Goal: Information Seeking & Learning: Learn about a topic

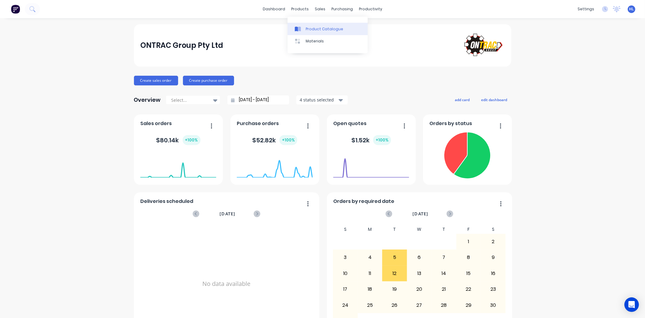
click at [312, 32] on link "Product Catalogue" at bounding box center [328, 29] width 80 height 12
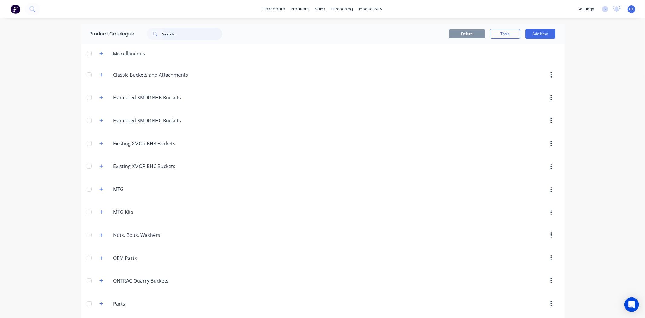
click at [171, 34] on input "text" at bounding box center [192, 34] width 60 height 12
type input "itr"
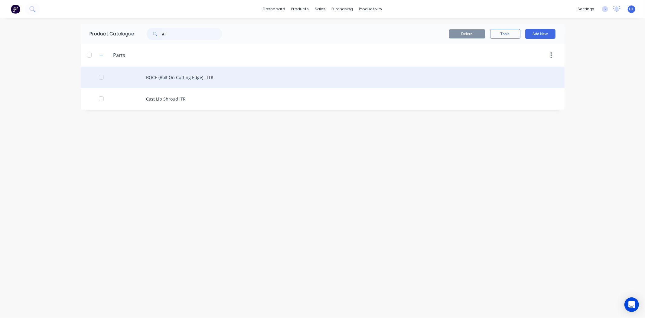
click at [202, 76] on div "BOCE (Bolt On Cutting Edge) - ITR" at bounding box center [323, 77] width 484 height 21
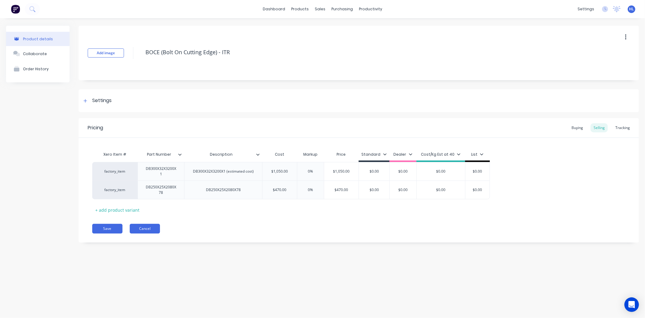
click at [153, 225] on button "Cancel" at bounding box center [145, 229] width 30 height 10
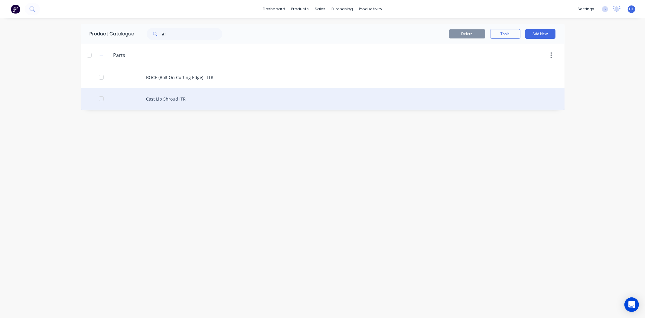
click at [181, 101] on div "Cast Lip Shroud ITR" at bounding box center [323, 98] width 484 height 21
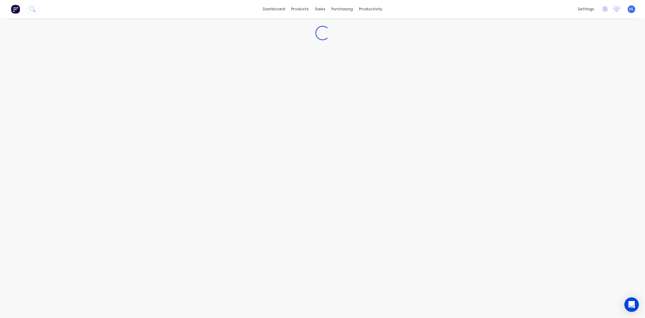
type textarea "x"
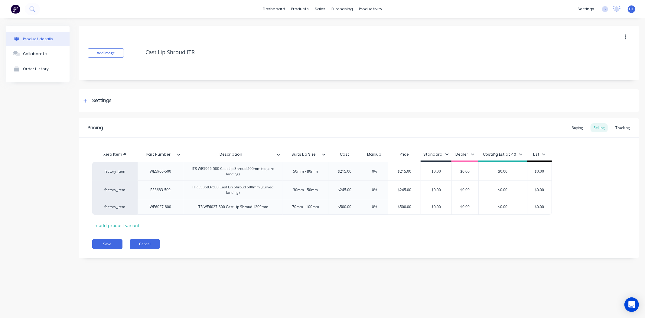
click at [155, 243] on button "Cancel" at bounding box center [145, 244] width 30 height 10
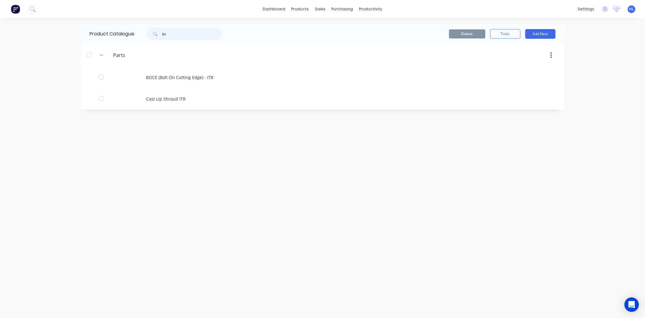
drag, startPoint x: 152, startPoint y: 34, endPoint x: 160, endPoint y: 22, distance: 14.0
click at [87, 31] on div "Product Catalogue itr" at bounding box center [159, 33] width 157 height 19
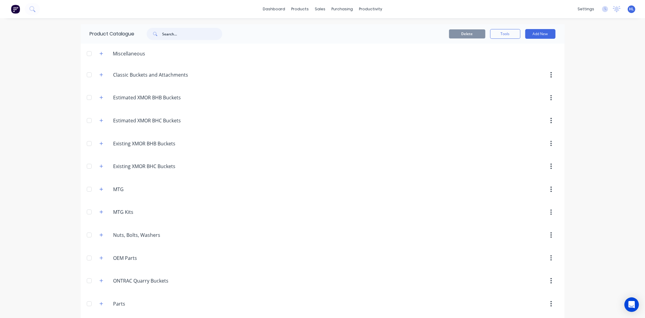
click at [175, 35] on input "text" at bounding box center [192, 34] width 60 height 12
type input "{"
click at [100, 167] on icon "button" at bounding box center [102, 166] width 4 height 4
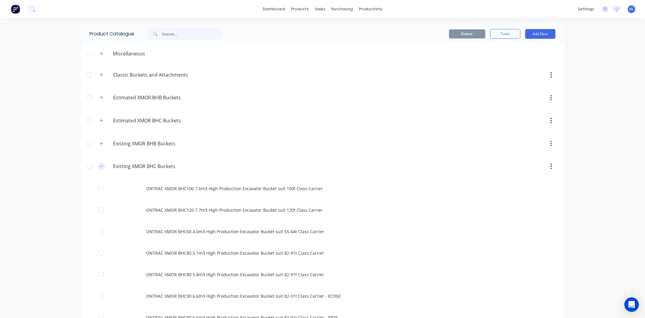
click at [101, 168] on button "button" at bounding box center [102, 166] width 8 height 8
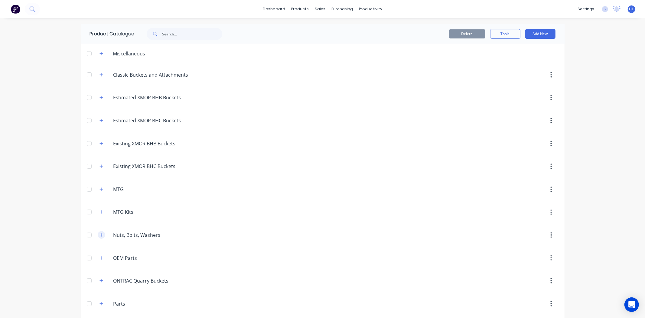
click at [98, 236] on button "button" at bounding box center [102, 235] width 8 height 8
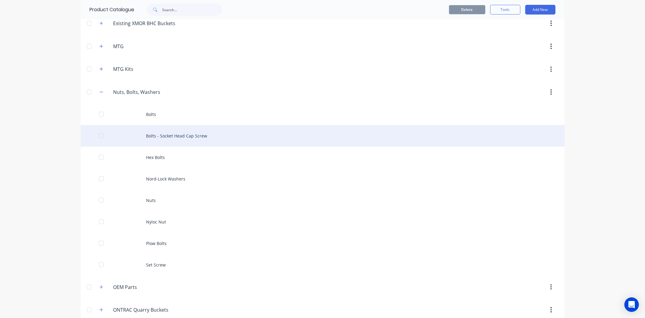
scroll to position [168, 0]
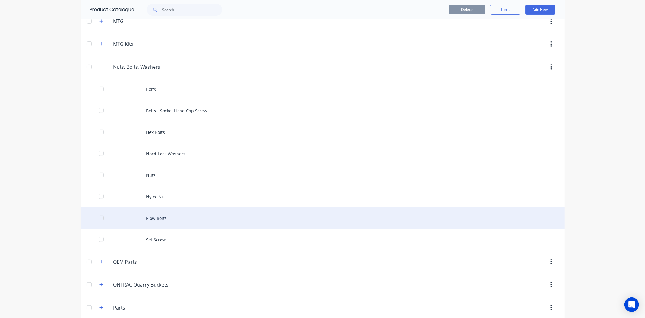
click at [182, 219] on div "Plow Bolts" at bounding box center [323, 217] width 484 height 21
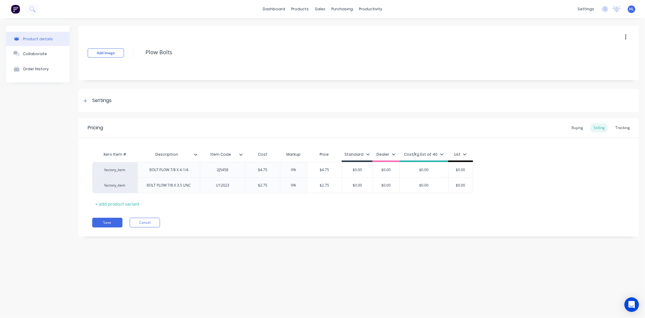
click at [194, 198] on div "Xero Item # Description Item Code Cost Markup Price Standard Dealer Cost/Kg Est…" at bounding box center [358, 178] width 533 height 60
click at [149, 224] on button "Cancel" at bounding box center [145, 223] width 30 height 10
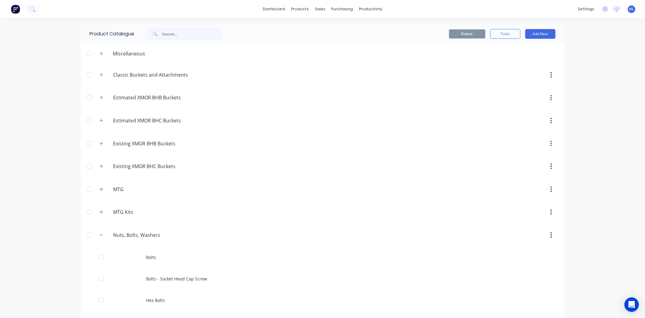
scroll to position [101, 0]
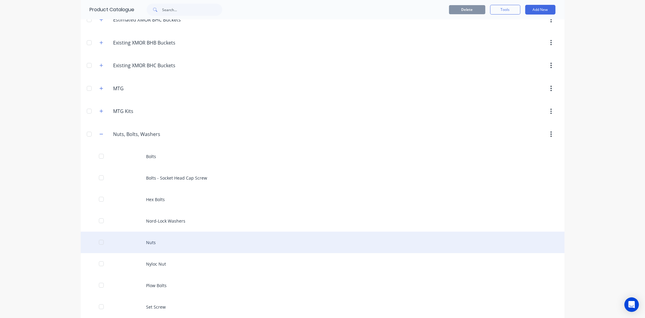
click at [174, 237] on div "Nuts" at bounding box center [323, 241] width 484 height 21
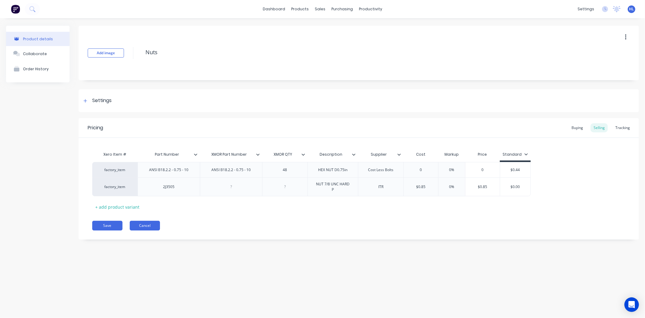
click at [158, 225] on button "Cancel" at bounding box center [145, 226] width 30 height 10
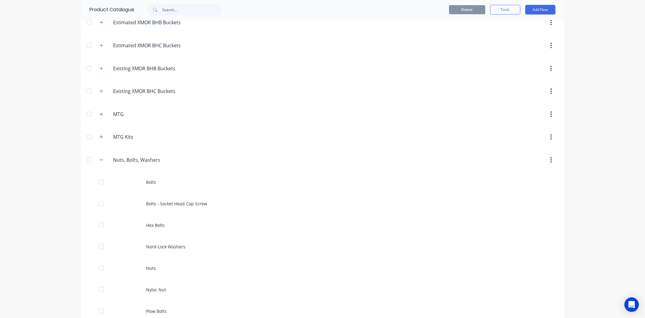
scroll to position [168, 0]
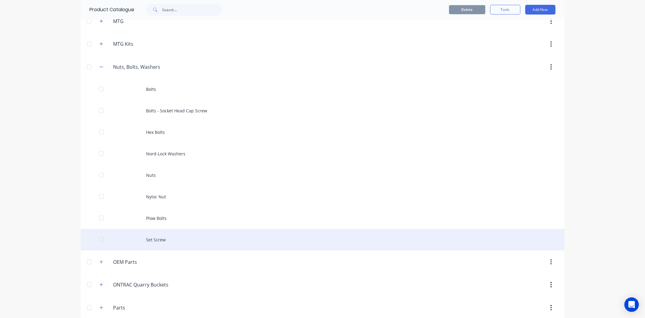
drag, startPoint x: 179, startPoint y: 235, endPoint x: 167, endPoint y: 231, distance: 13.4
click at [167, 231] on div "Set Screw" at bounding box center [323, 239] width 484 height 21
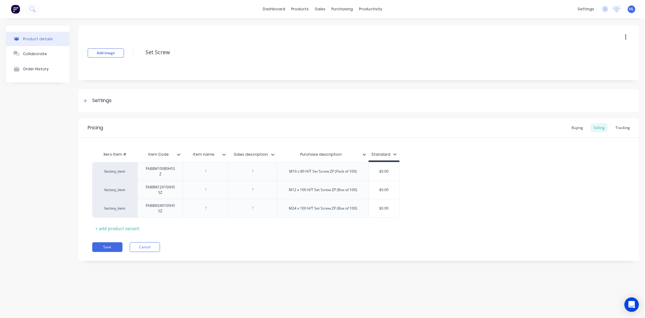
click at [154, 252] on div "Pricing Buying Selling Tracking Xero Item # Item Code Item name Sales descripti…" at bounding box center [359, 189] width 561 height 143
click at [156, 247] on button "Cancel" at bounding box center [145, 247] width 30 height 10
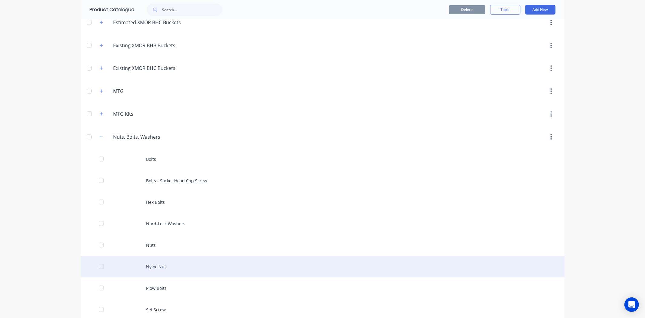
scroll to position [168, 0]
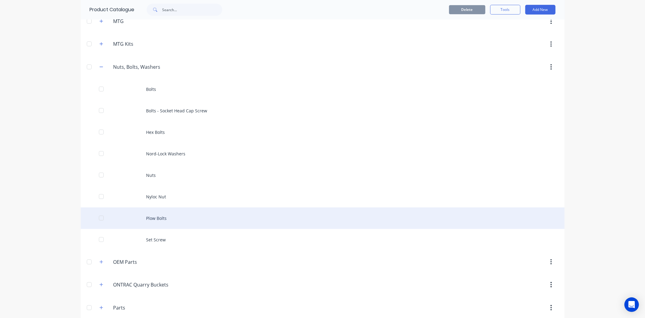
click at [176, 224] on div "Plow Bolts" at bounding box center [323, 217] width 484 height 21
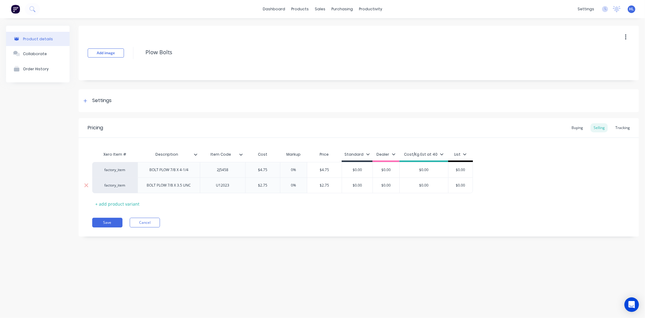
drag, startPoint x: 265, startPoint y: 201, endPoint x: 264, endPoint y: 182, distance: 19.1
click at [271, 220] on div "Save Cancel" at bounding box center [365, 223] width 547 height 10
click at [41, 67] on div "Order History" at bounding box center [36, 69] width 26 height 5
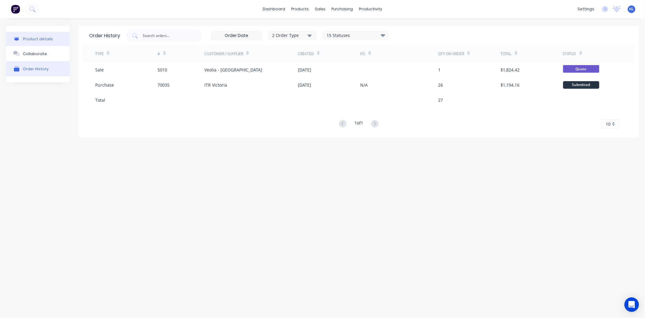
click at [44, 40] on div "Product details" at bounding box center [38, 39] width 30 height 5
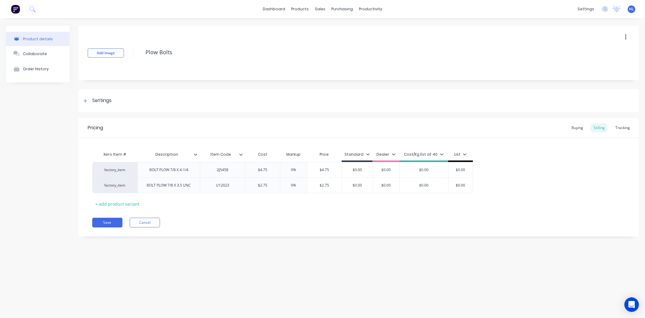
type textarea "x"
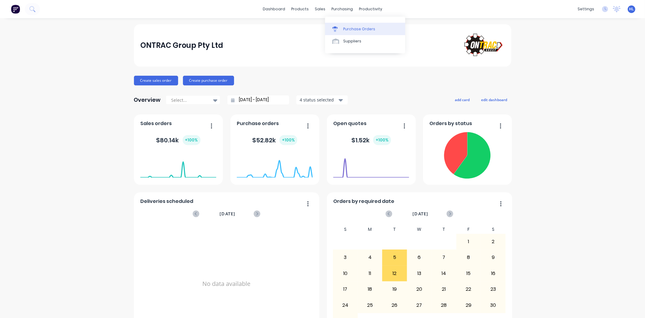
click at [348, 29] on div "Purchase Orders" at bounding box center [359, 28] width 32 height 5
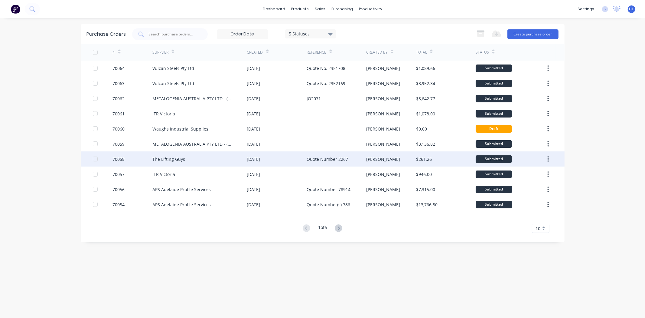
click at [179, 156] on div "The Lifting Guys" at bounding box center [168, 159] width 33 height 6
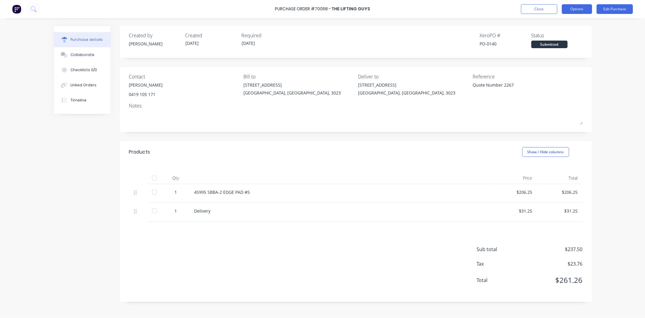
click at [574, 8] on button "Options" at bounding box center [577, 9] width 30 height 10
click at [569, 25] on div "Print / Email" at bounding box center [563, 24] width 47 height 9
click at [562, 34] on div "With pricing" at bounding box center [563, 36] width 47 height 9
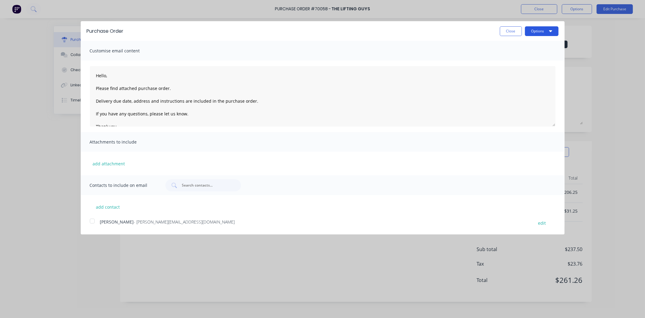
click at [552, 32] on button "Options" at bounding box center [542, 31] width 34 height 10
click at [543, 43] on div "Print" at bounding box center [530, 46] width 47 height 9
type textarea "x"
